Goal: Task Accomplishment & Management: Use online tool/utility

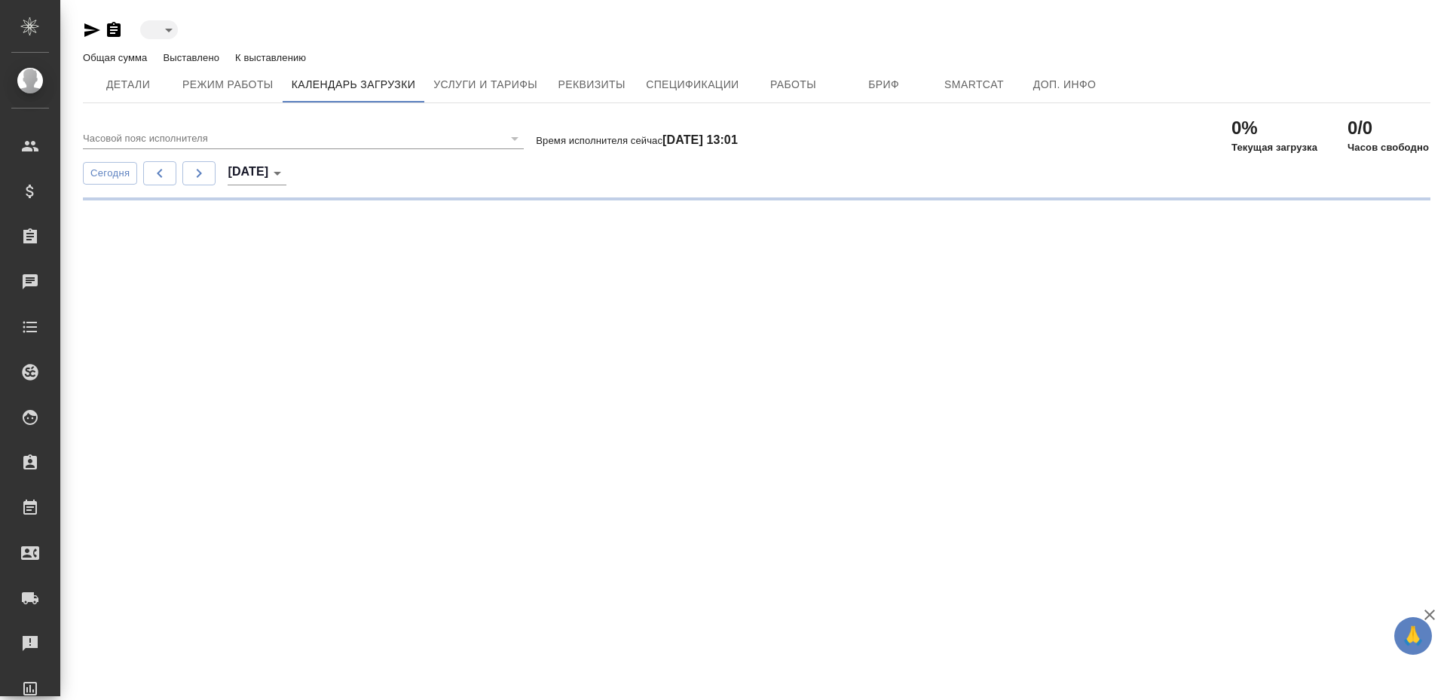
type input "active"
type input "(GMT+03:00) [GEOGRAPHIC_DATA]"
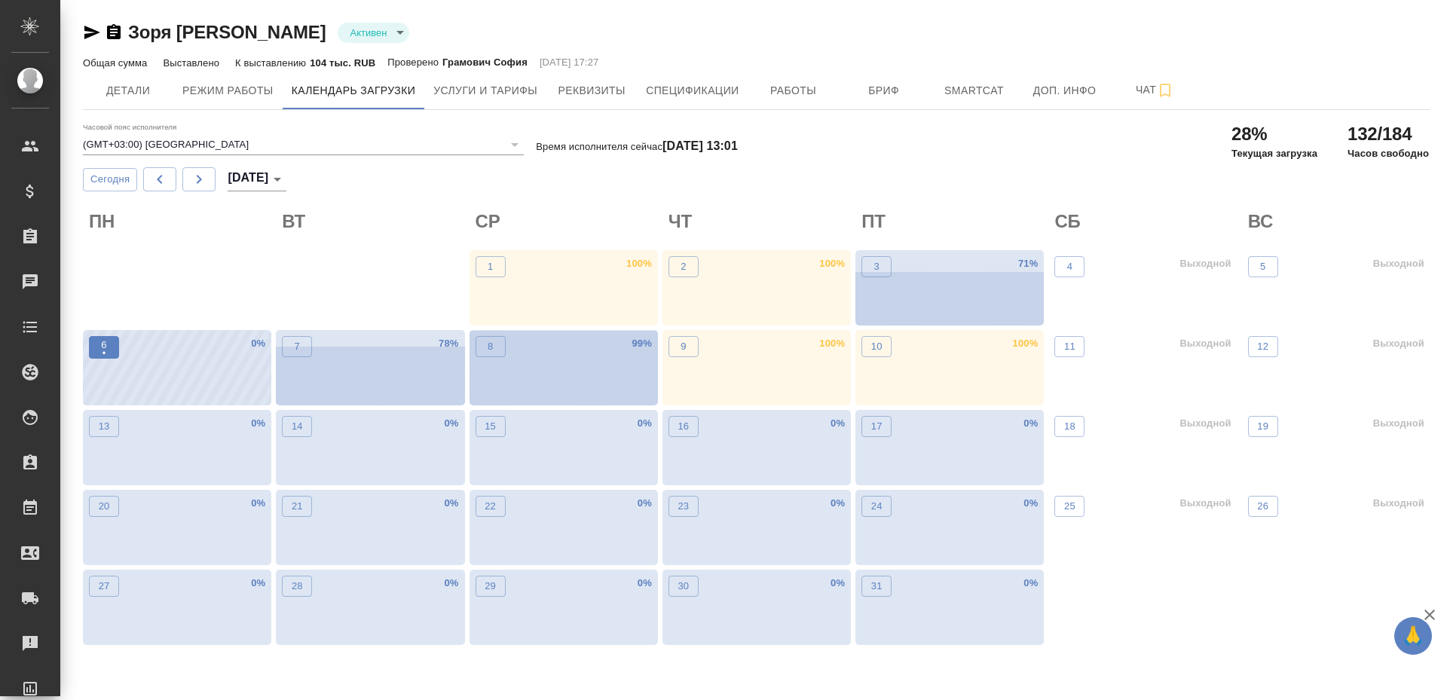
click at [105, 344] on p "6" at bounding box center [103, 345] width 5 height 15
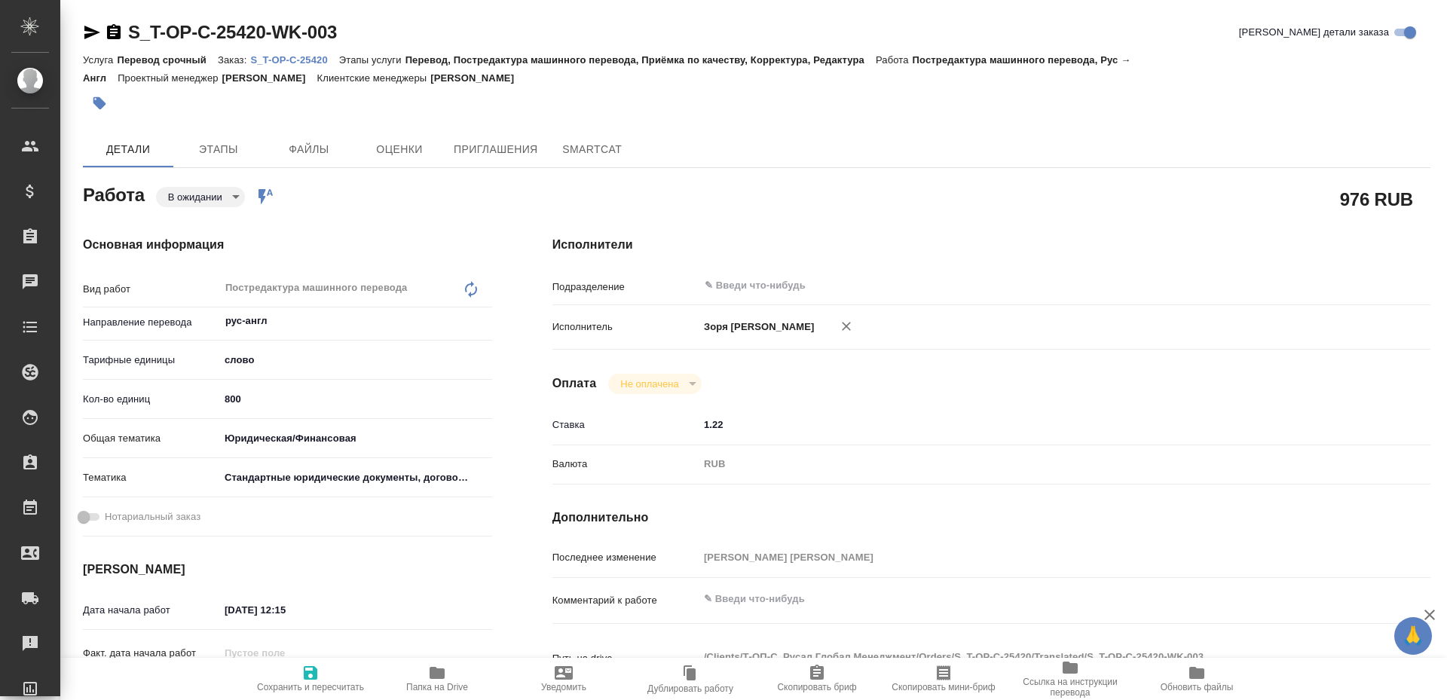
type textarea "x"
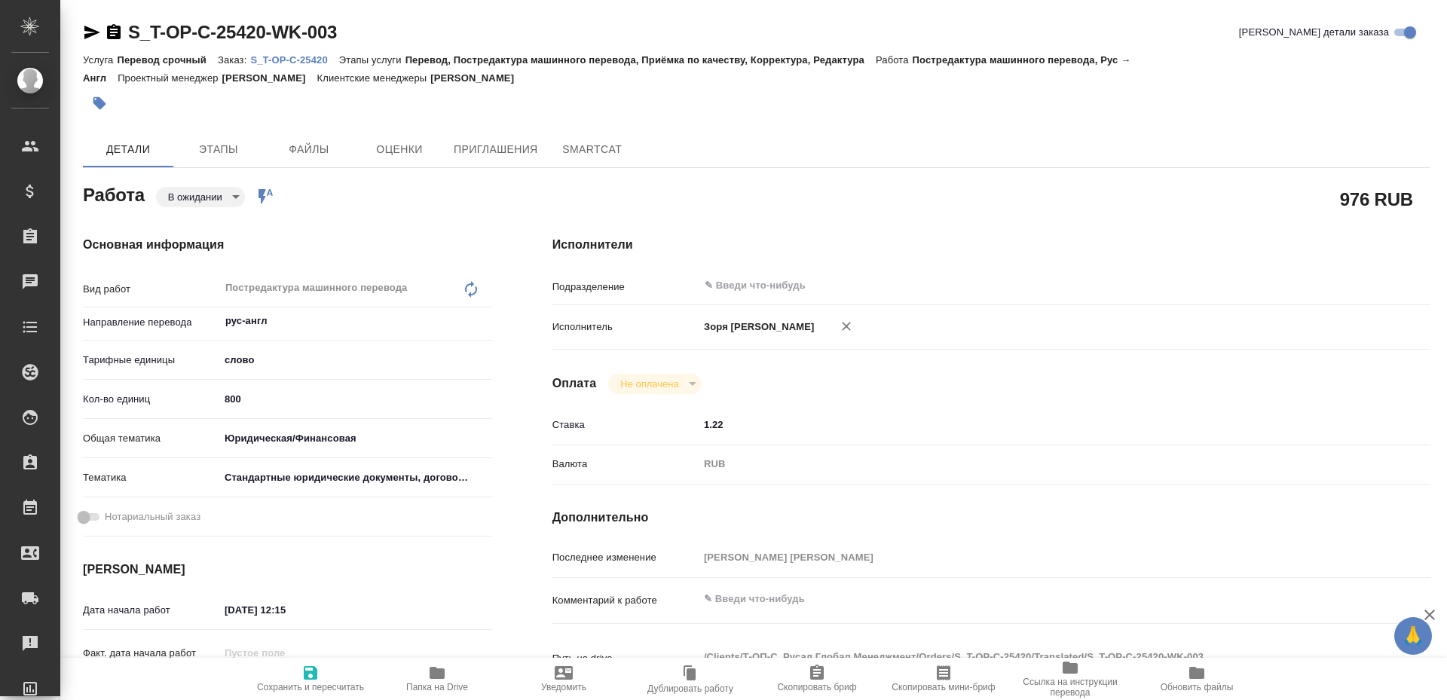
type textarea "x"
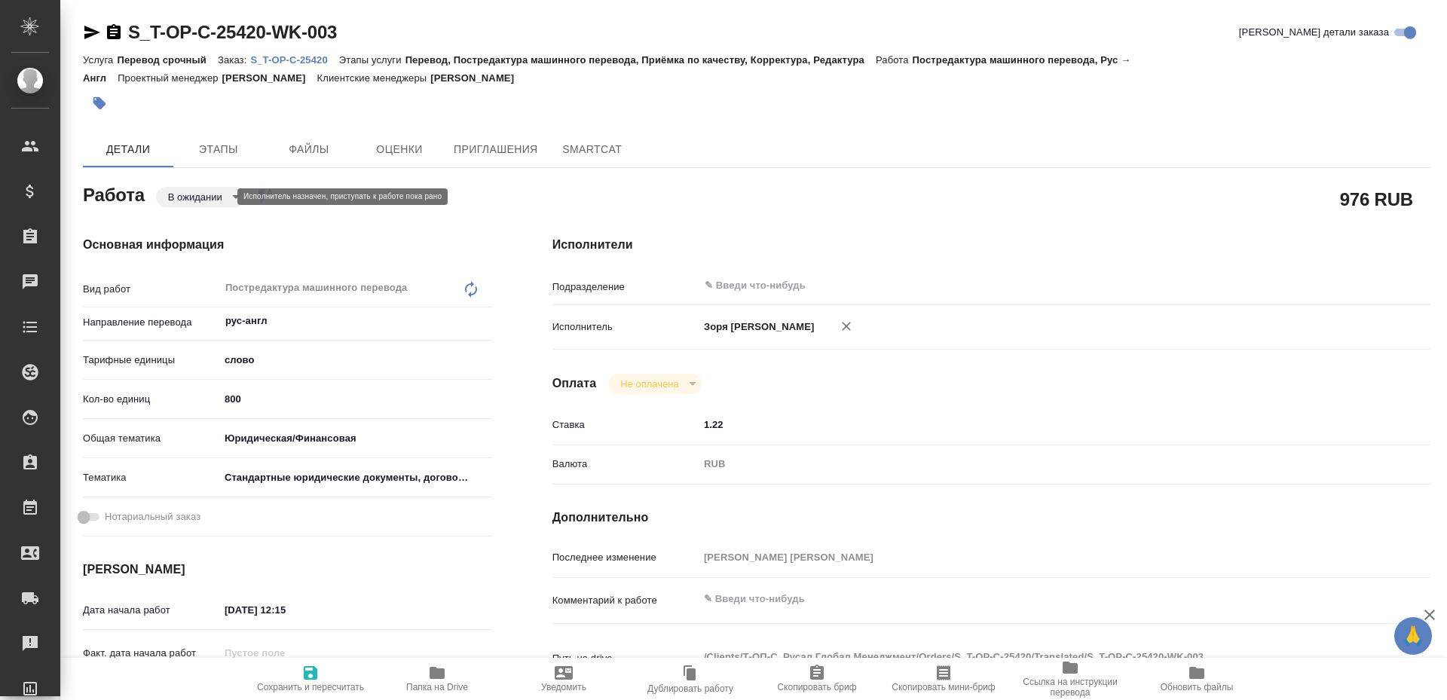
click at [198, 194] on body "🙏 .cls-1 fill:#fff; AWATERA [PERSON_NAME] Спецификации Заказы Чаты Todo Проекты…" at bounding box center [723, 350] width 1447 height 700
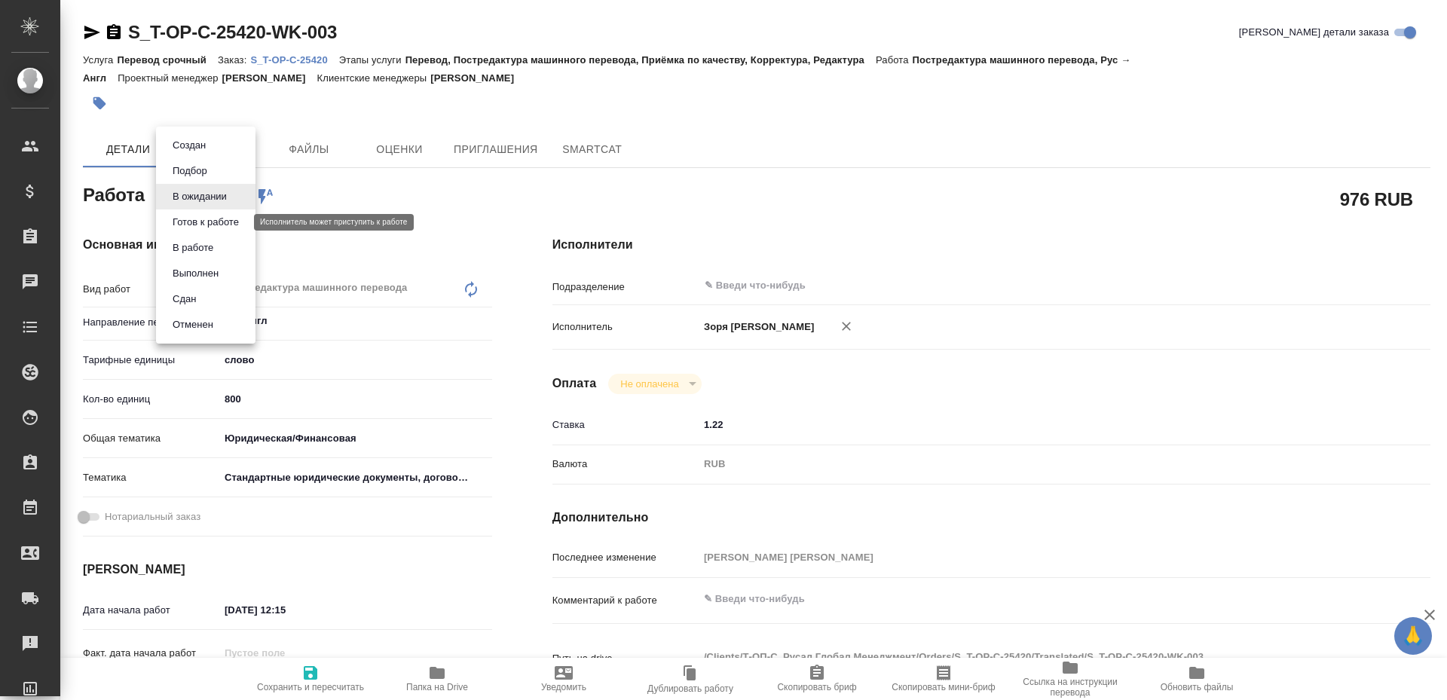
click at [198, 217] on button "Готов к работе" at bounding box center [205, 222] width 75 height 17
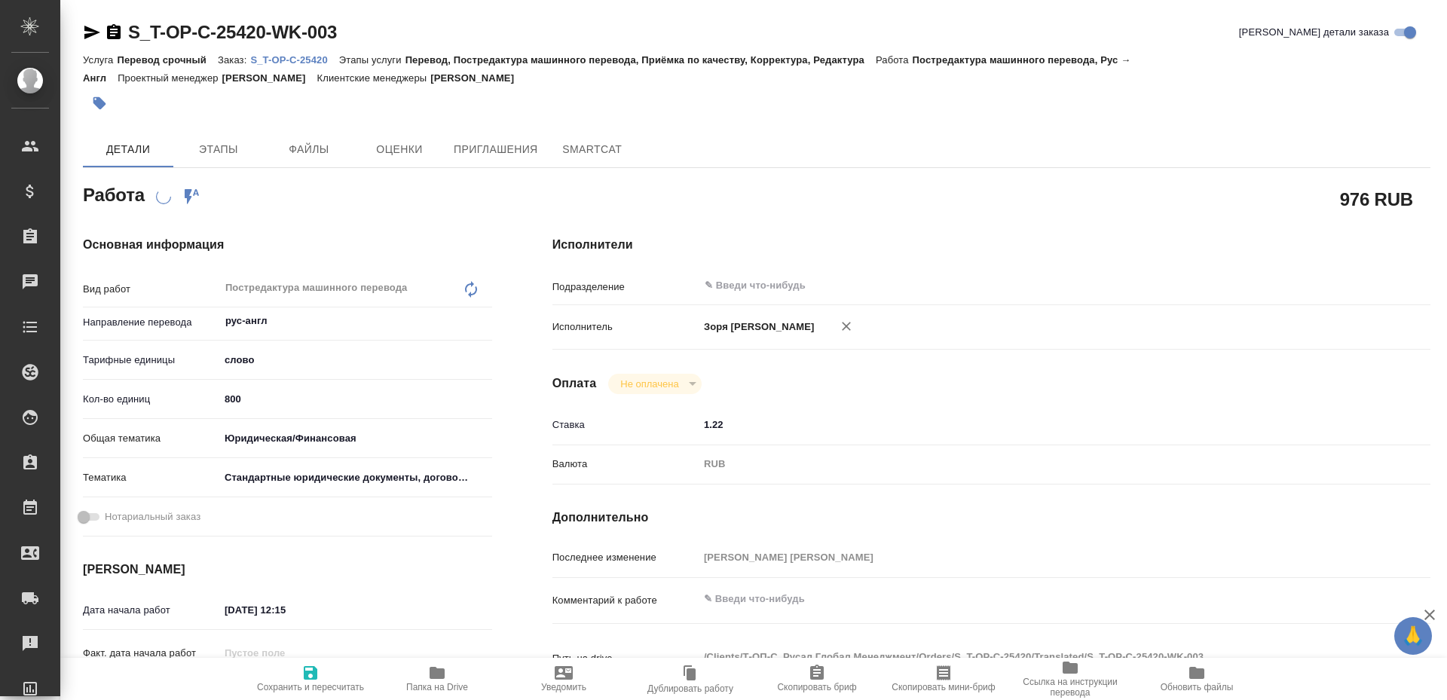
type textarea "x"
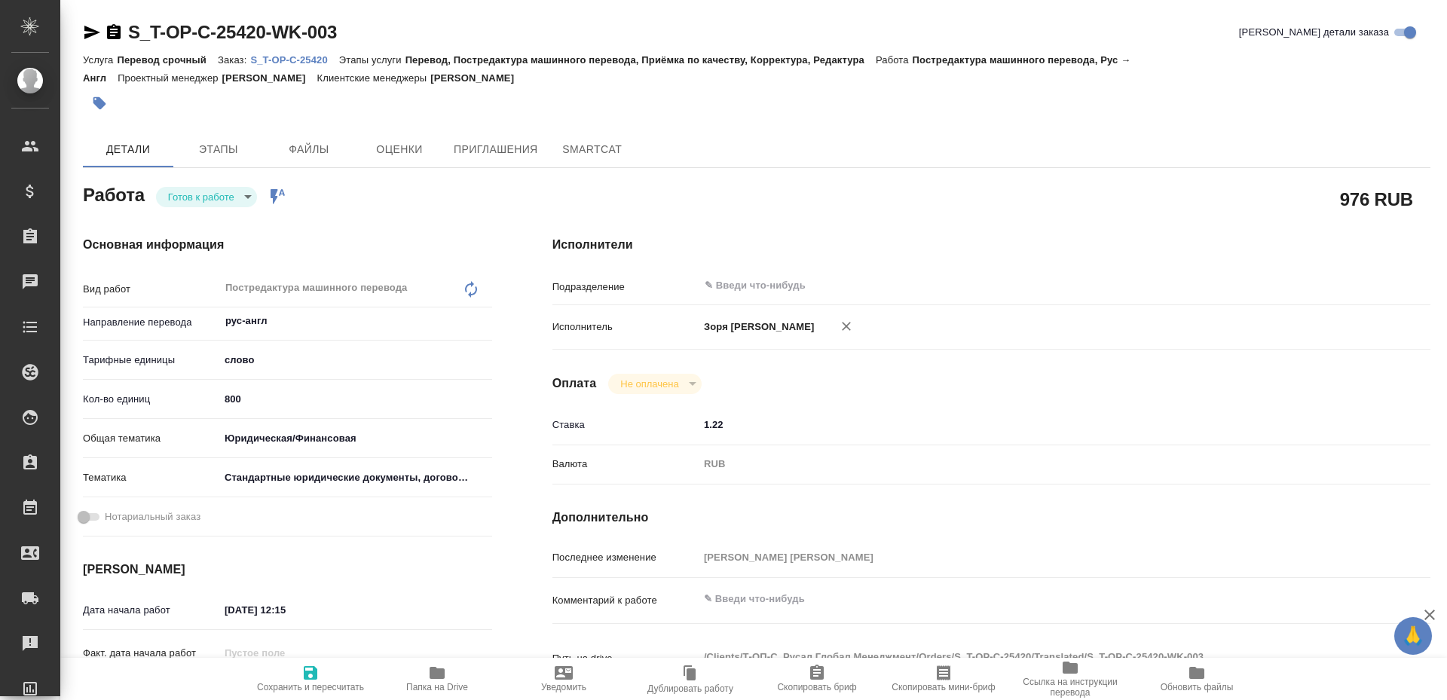
type textarea "x"
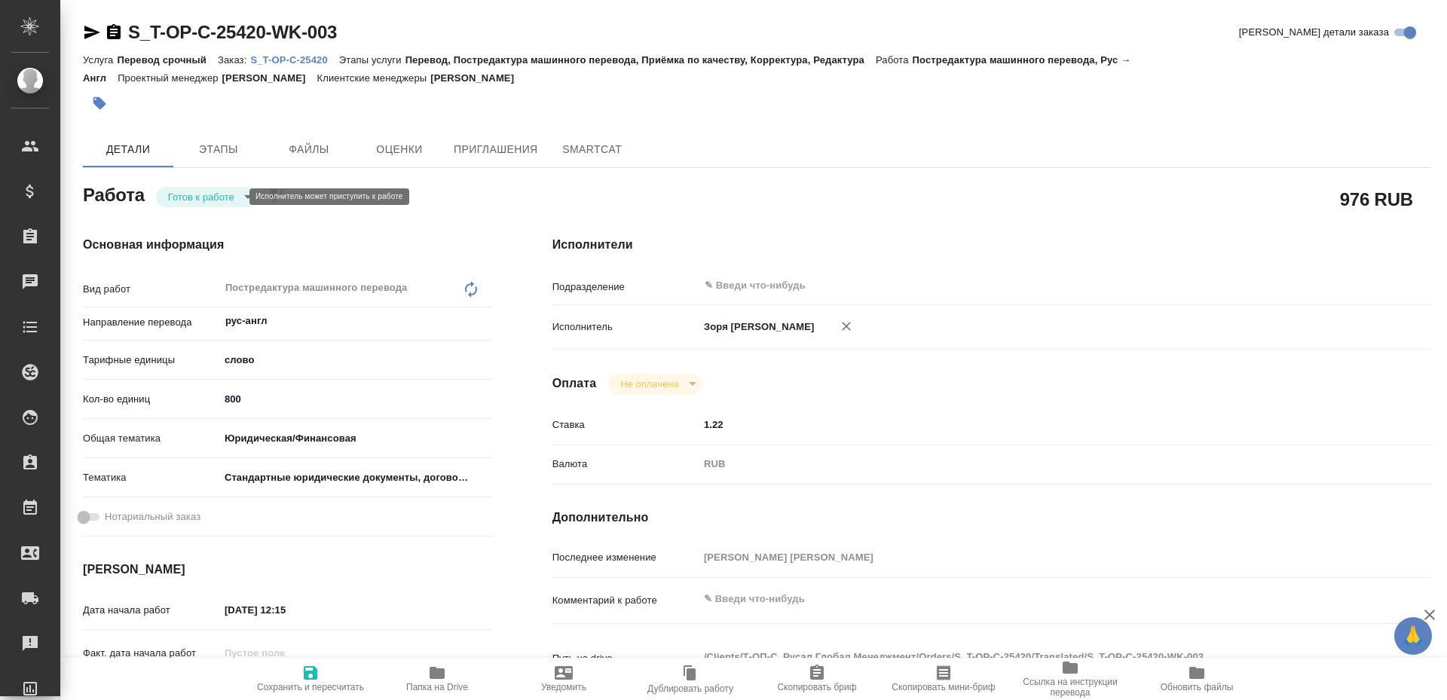
type textarea "x"
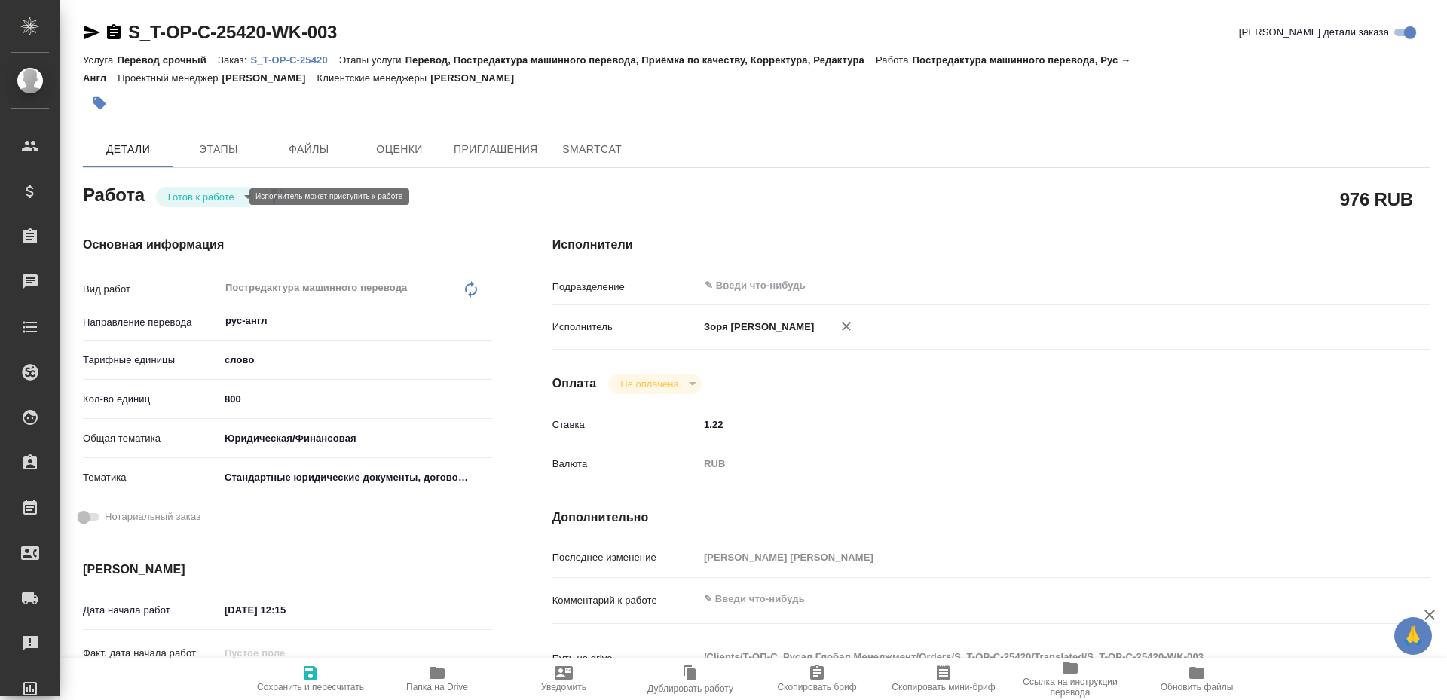
click at [198, 196] on body "🙏 .cls-1 fill:#fff; AWATERA [PERSON_NAME] Спецификации Заказы Чаты Todo Проекты…" at bounding box center [723, 350] width 1447 height 700
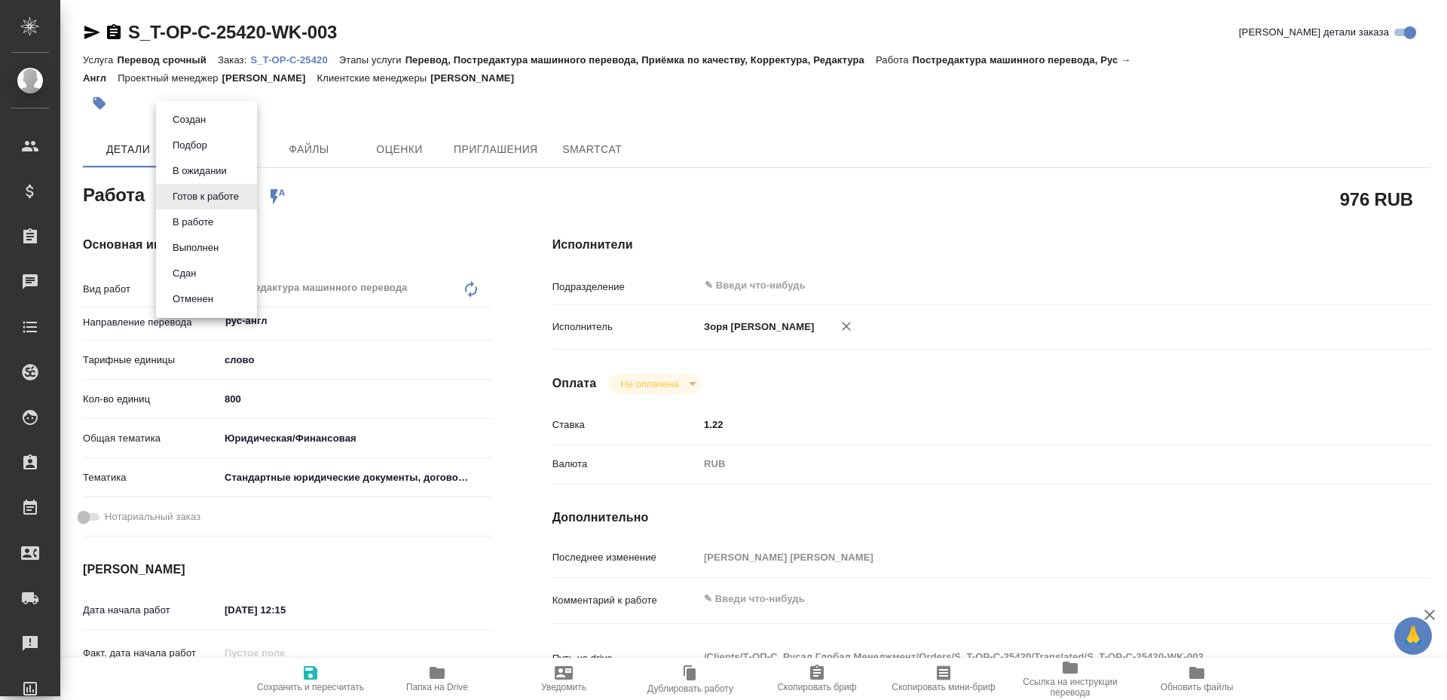
click at [203, 213] on li "В работе" at bounding box center [206, 222] width 101 height 26
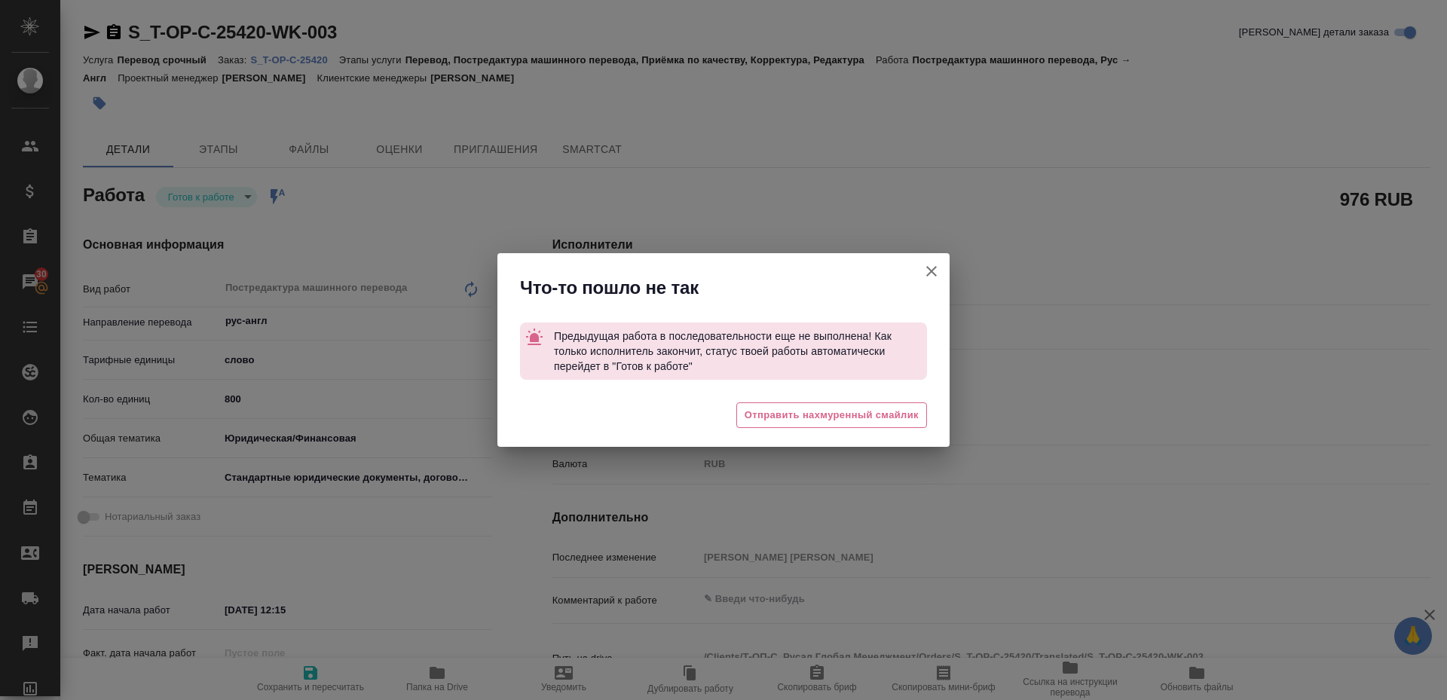
type textarea "x"
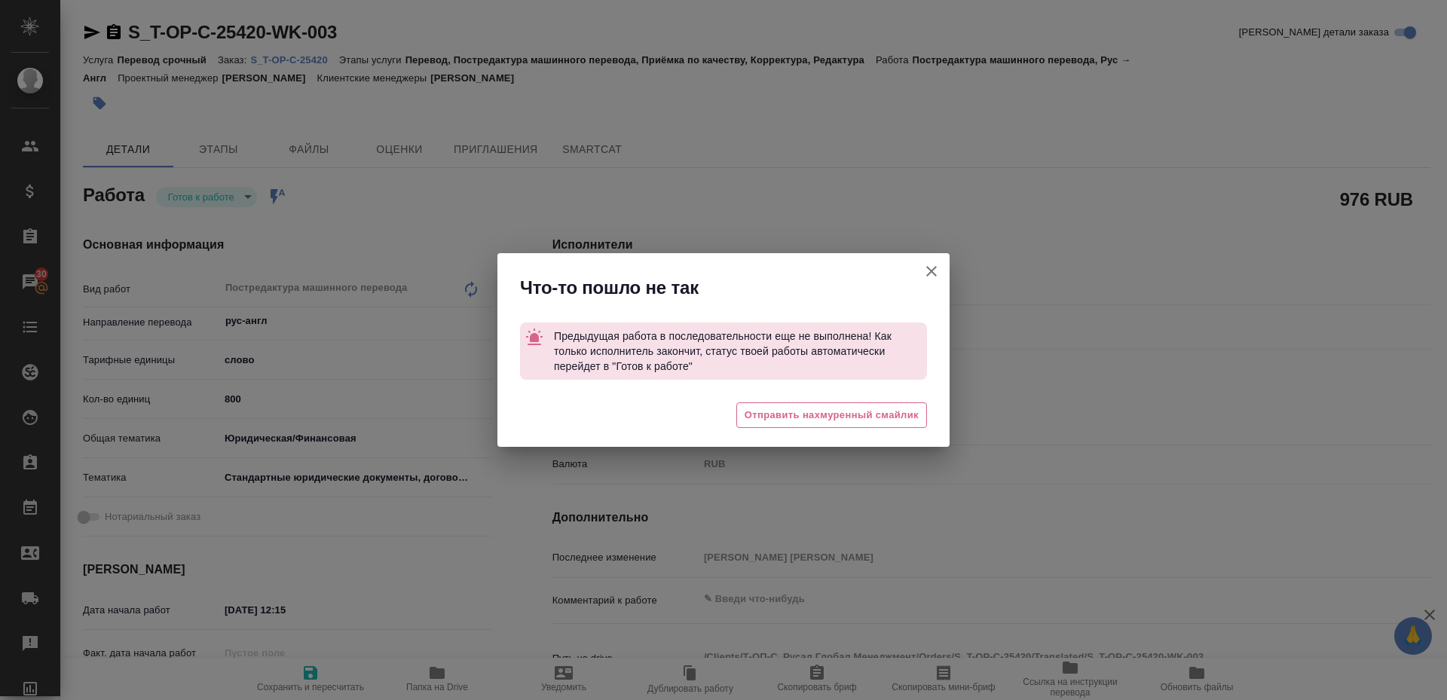
type textarea "x"
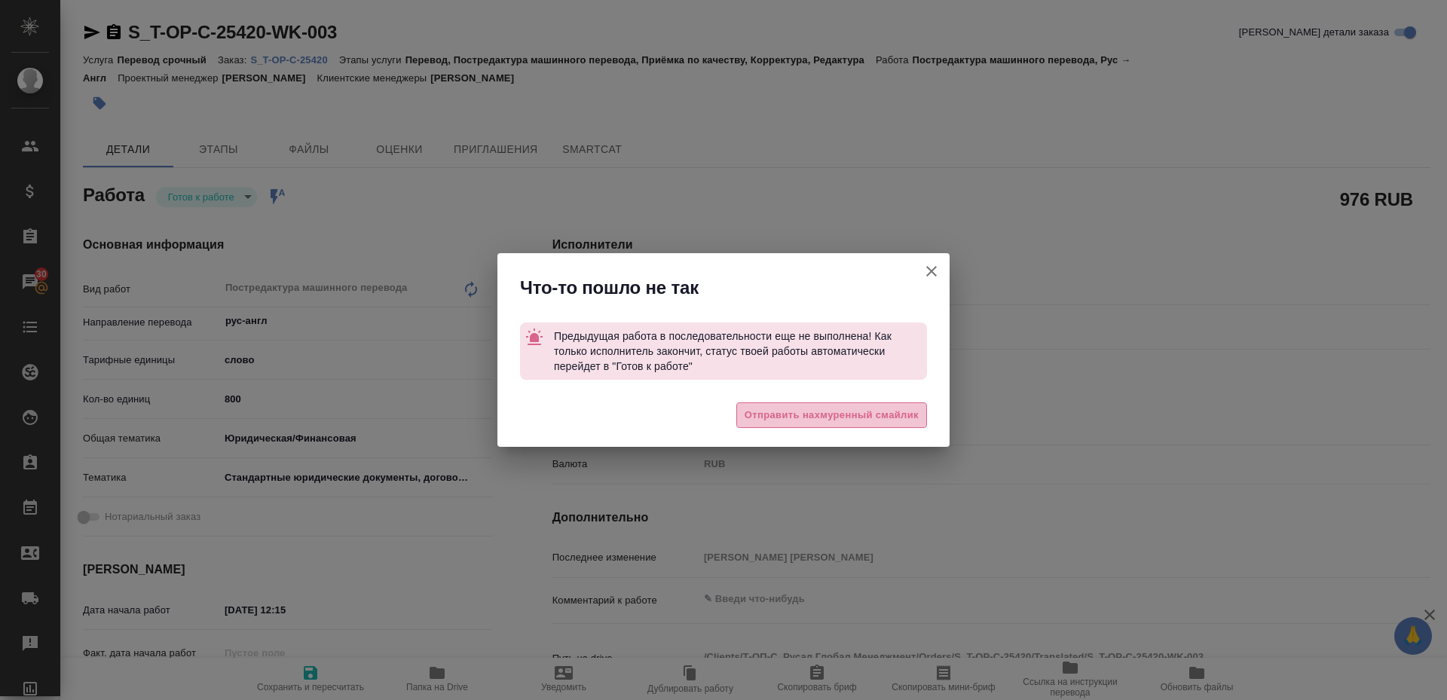
click at [879, 407] on span "Отправить нахмуренный смайлик" at bounding box center [831, 415] width 174 height 17
type textarea "x"
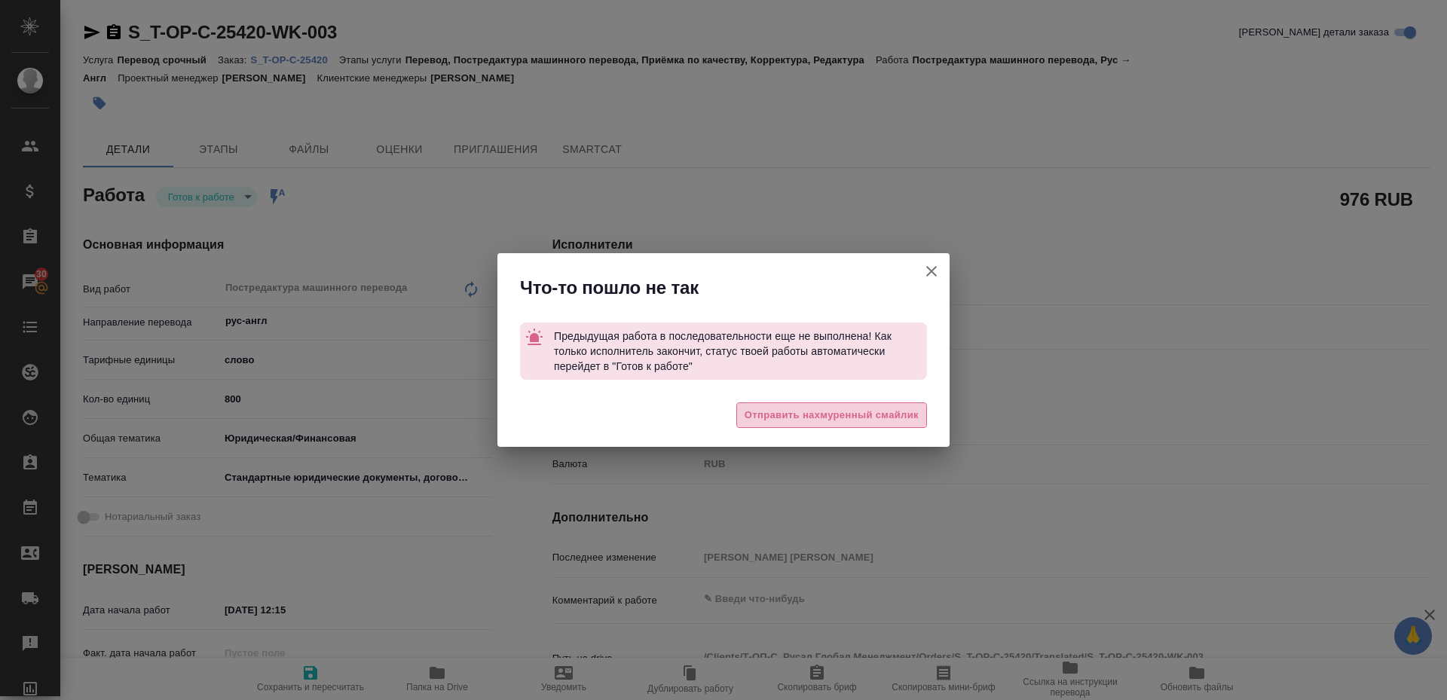
type textarea "x"
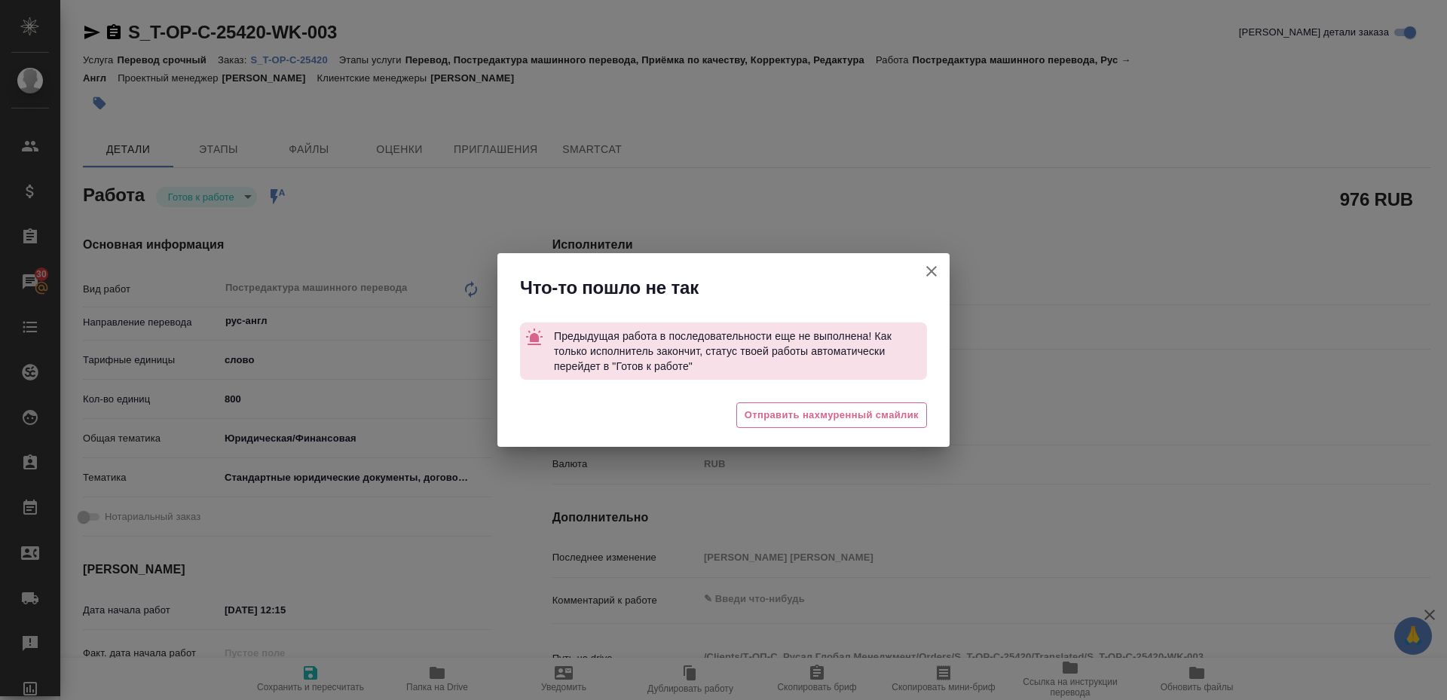
type textarea "x"
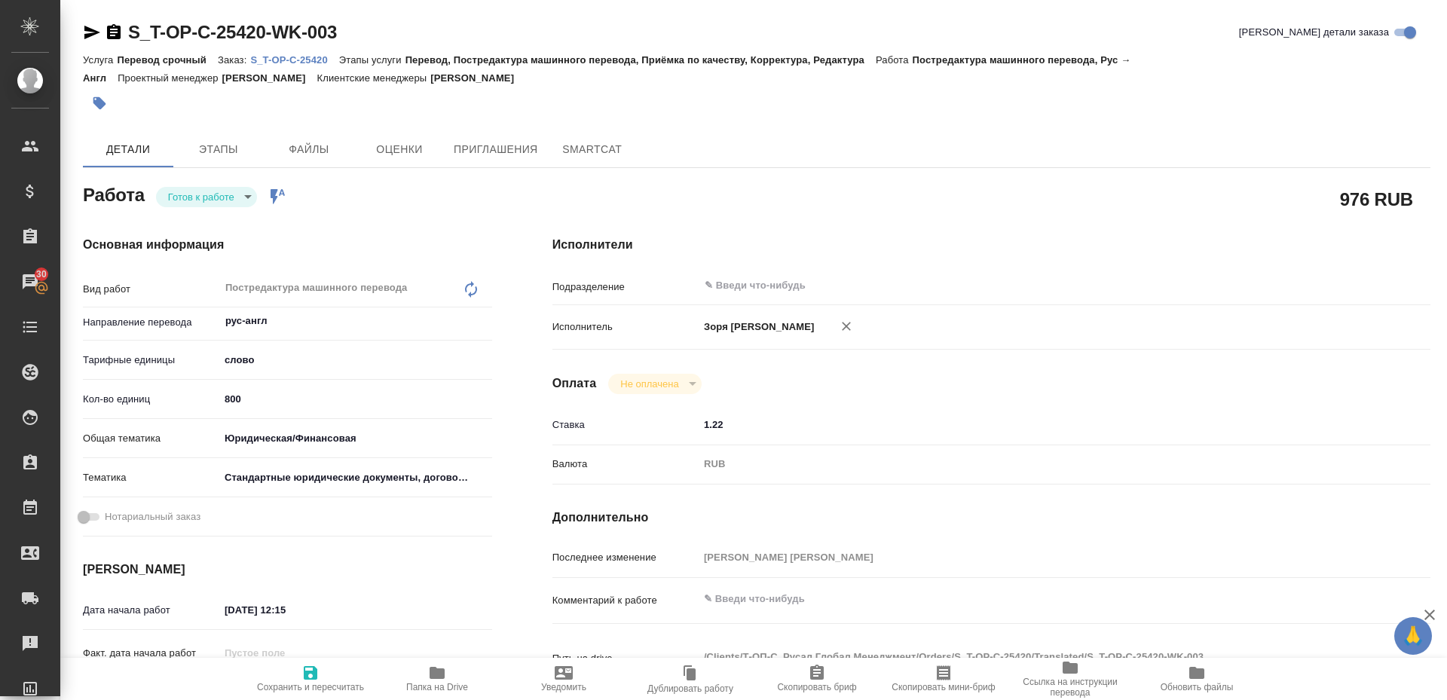
click at [426, 684] on span "Папка на Drive" at bounding box center [437, 687] width 62 height 11
click at [94, 30] on icon "button" at bounding box center [92, 33] width 16 height 14
type textarea "x"
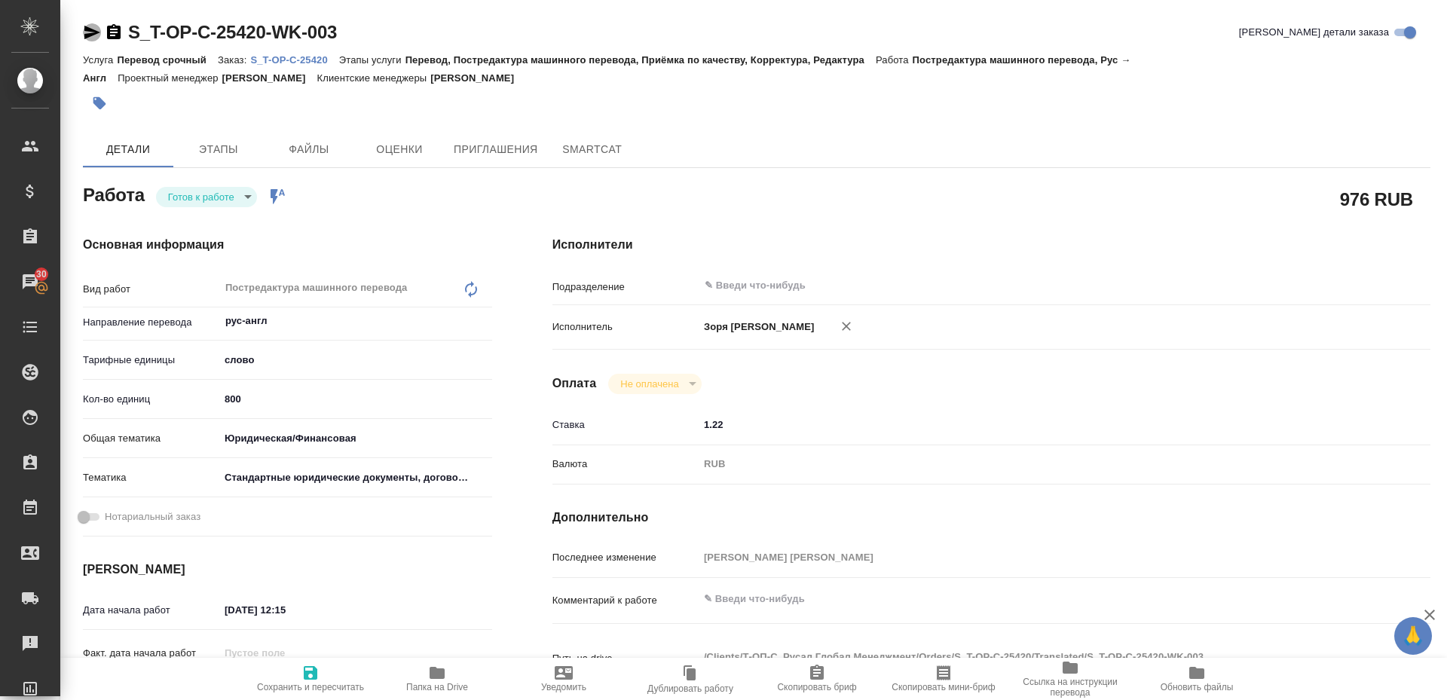
type textarea "x"
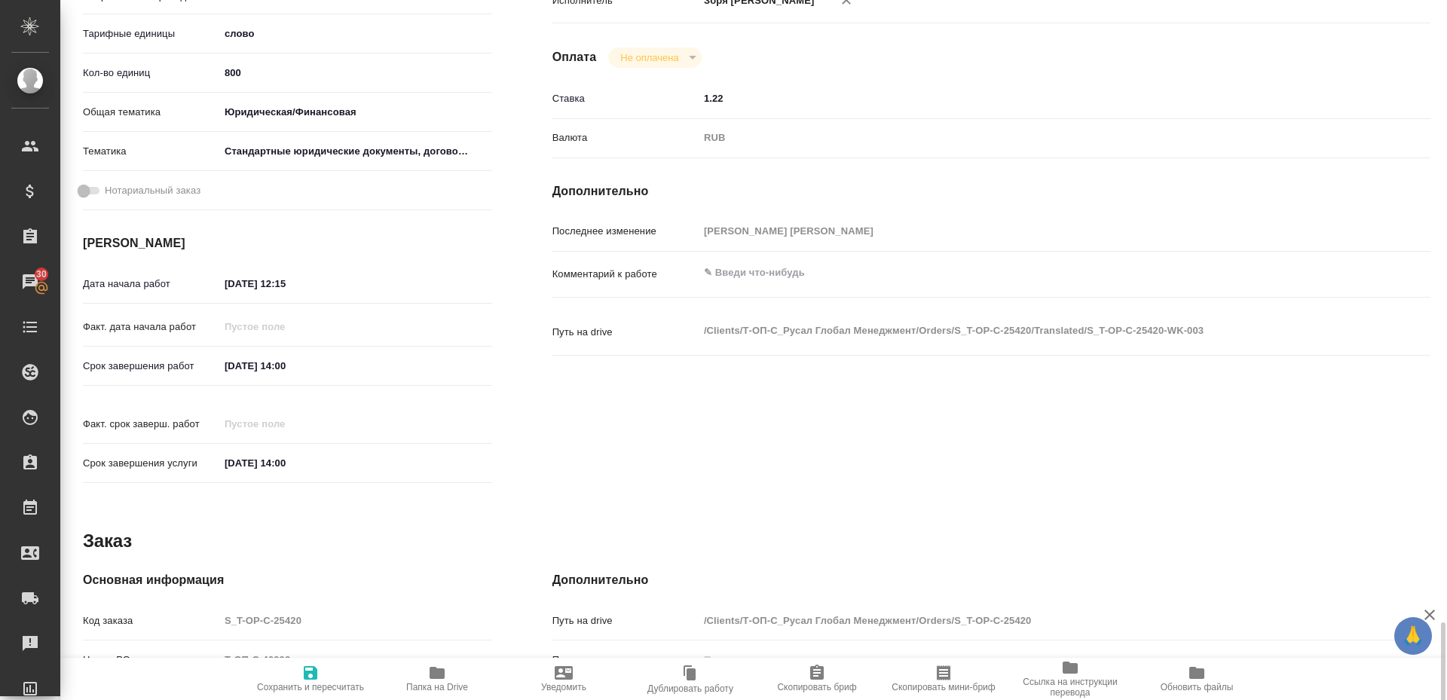
scroll to position [619, 0]
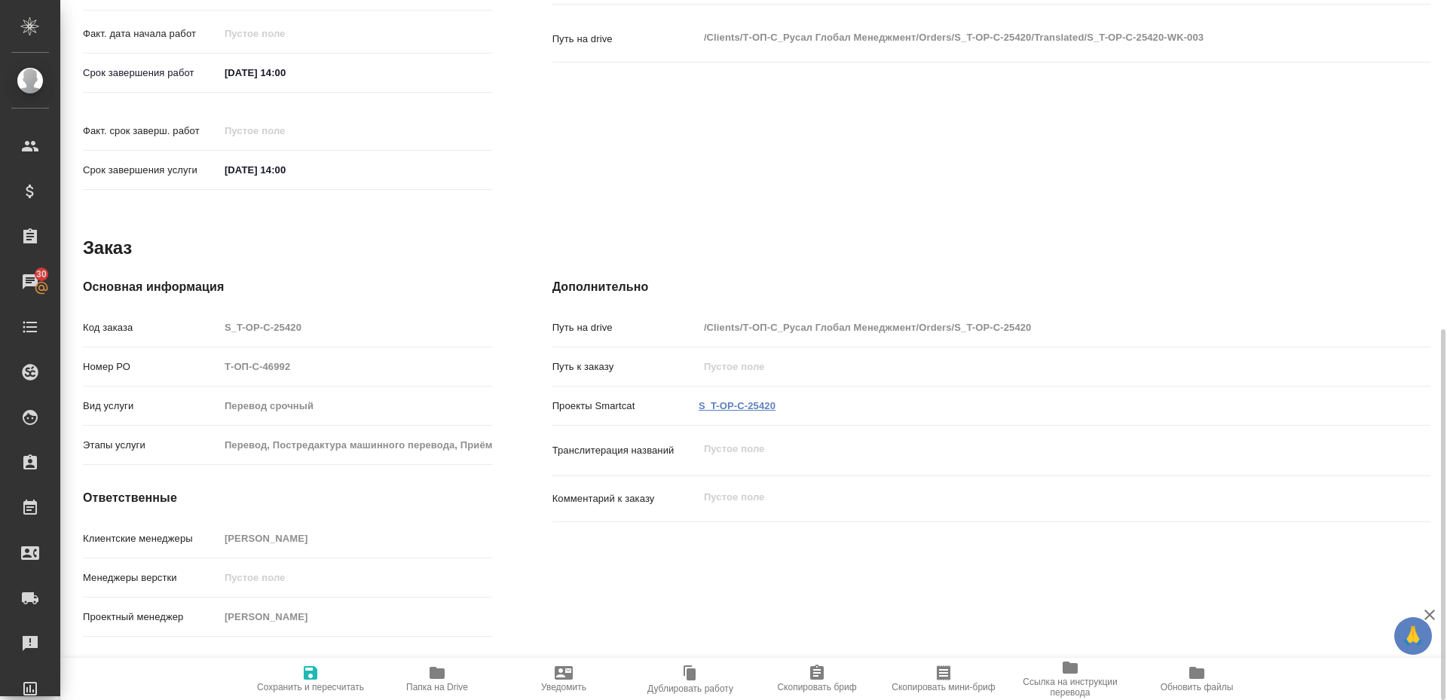
click at [738, 400] on link "S_T-OP-C-25420" at bounding box center [736, 405] width 77 height 11
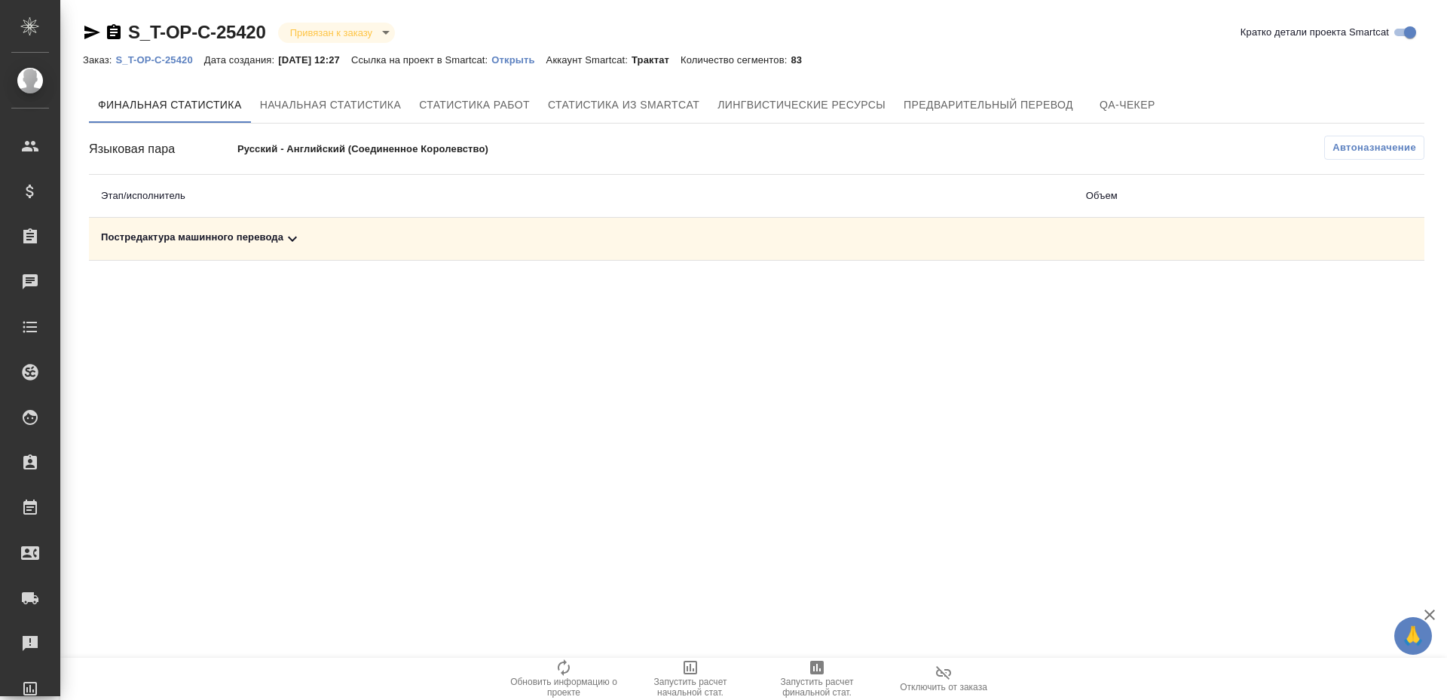
click at [837, 686] on span "Запустить расчет финальной стат." at bounding box center [817, 687] width 109 height 21
